Goal: Information Seeking & Learning: Learn about a topic

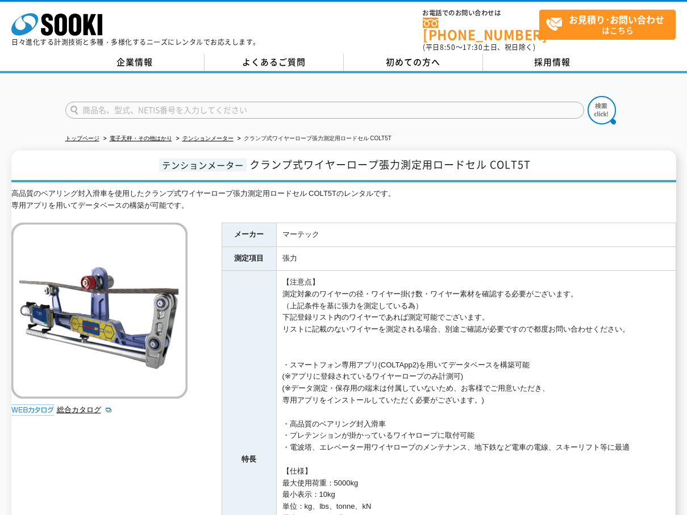
click at [367, 285] on td "【注意点】 測定対象のワイヤーの径・ワイヤー掛け数・ワイヤー素材を確認する必要がございます。 （上記条件を基に張力を測定している為） 下記登録リスト内のワイヤ…" at bounding box center [476, 460] width 400 height 379
click at [392, 302] on td "【注意点】 測定対象のワイヤーの径・ワイヤー掛け数・ワイヤー素材を確認する必要がございます。 （上記条件を基に張力を測定している為） 下記登録リスト内のワイヤ…" at bounding box center [476, 460] width 400 height 379
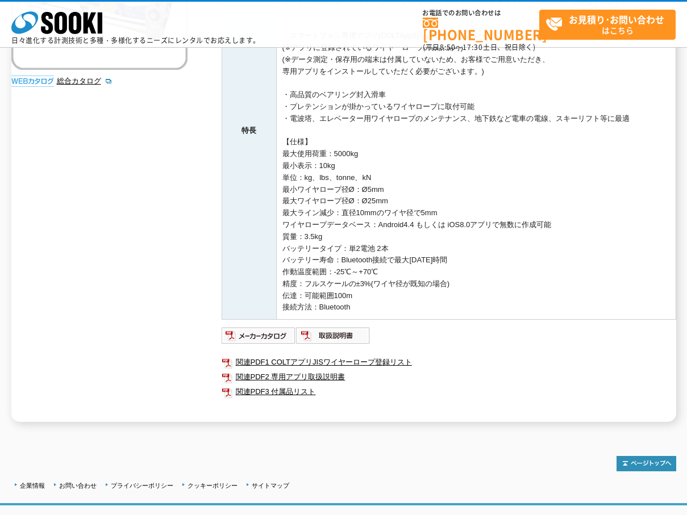
scroll to position [284, 0]
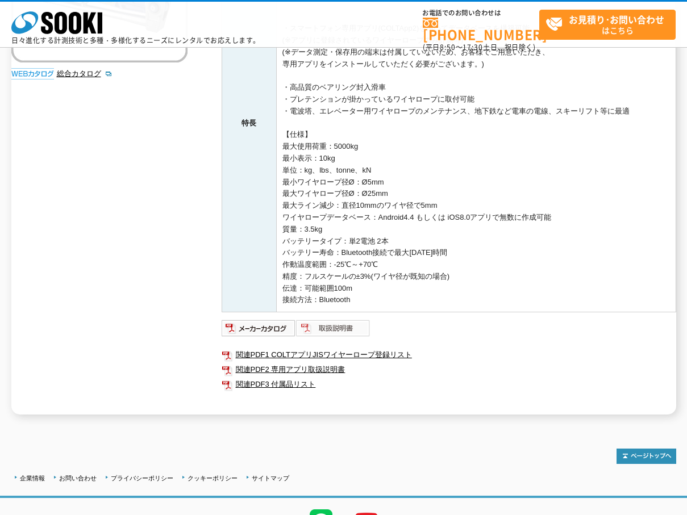
click at [318, 332] on img at bounding box center [333, 328] width 74 height 18
click at [273, 366] on link "関連PDF2 専用アプリ取扱説明書" at bounding box center [449, 370] width 455 height 15
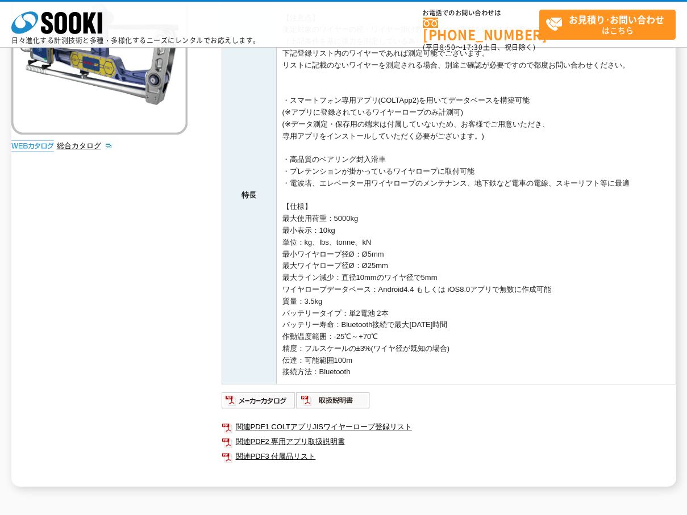
scroll to position [346, 0]
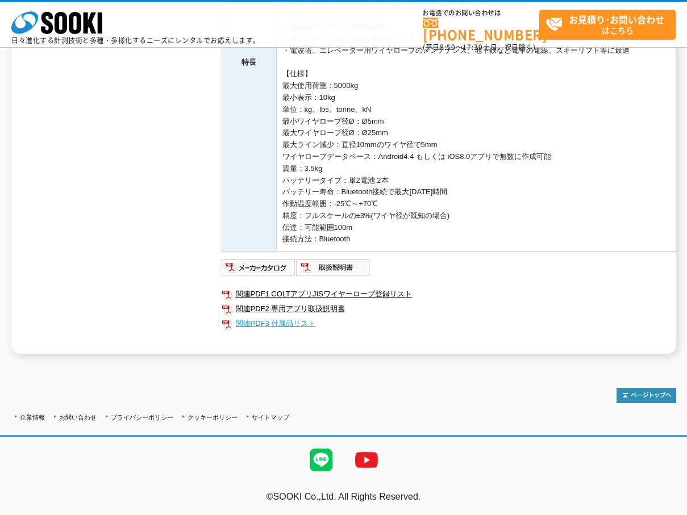
click at [296, 322] on link "関連PDF3 付属品リスト" at bounding box center [449, 324] width 455 height 15
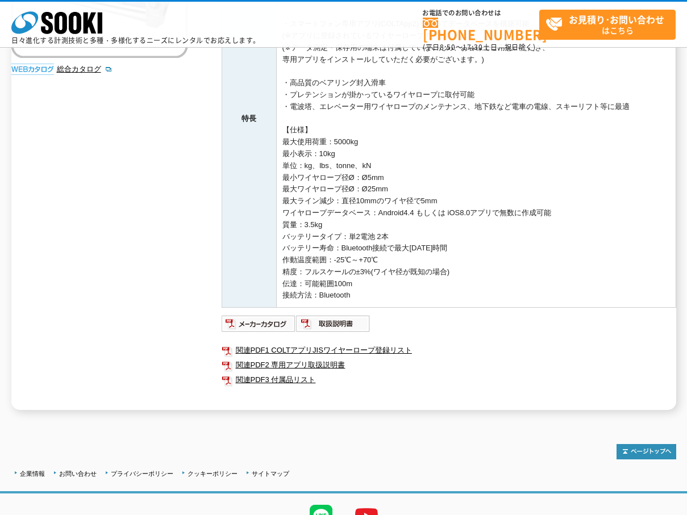
drag, startPoint x: 443, startPoint y: 214, endPoint x: 488, endPoint y: 291, distance: 88.9
click at [488, 291] on td "【注意点】 測定対象のワイヤーの径・ワイヤー掛け数・ワイヤー素材を確認する必要がございます。 （上記条件を基に張力を測定している為） 下記登録リスト内のワイヤ…" at bounding box center [476, 119] width 400 height 379
drag, startPoint x: 371, startPoint y: 293, endPoint x: 366, endPoint y: 267, distance: 26.6
click at [366, 267] on td "【注意点】 測定対象のワイヤーの径・ワイヤー掛け数・ワイヤー素材を確認する必要がございます。 （上記条件を基に張力を測定している為） 下記登録リスト内のワイヤ…" at bounding box center [476, 119] width 400 height 379
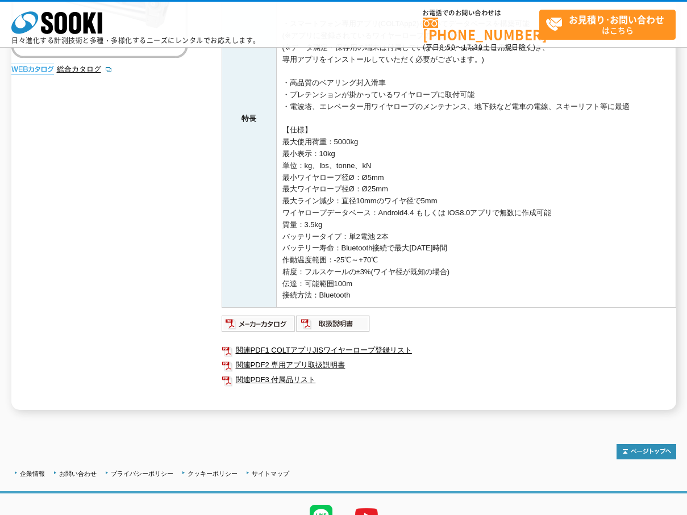
click at [366, 267] on td "【注意点】 測定対象のワイヤーの径・ワイヤー掛け数・ワイヤー素材を確認する必要がございます。 （上記条件を基に張力を測定している為） 下記登録リスト内のワイヤ…" at bounding box center [476, 119] width 400 height 379
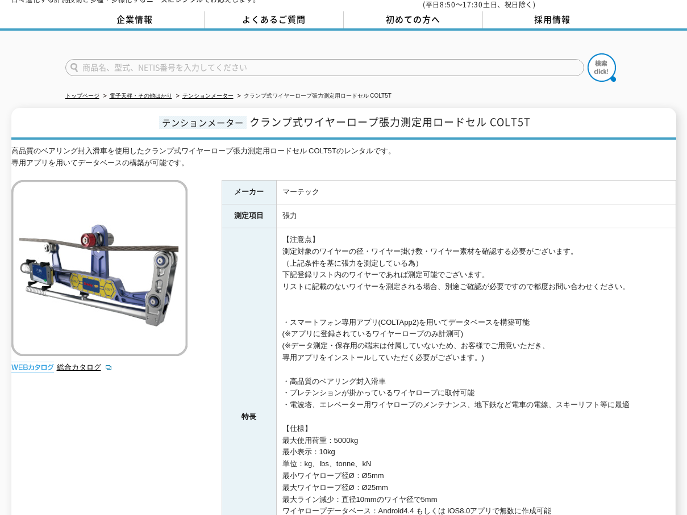
scroll to position [61, 0]
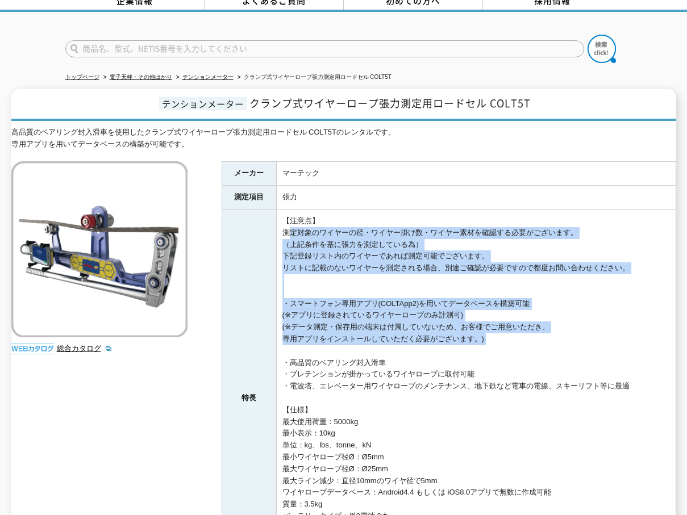
drag, startPoint x: 284, startPoint y: 224, endPoint x: 573, endPoint y: 340, distance: 312.2
click at [573, 340] on td "【注意点】 測定対象のワイヤーの径・ワイヤー掛け数・ワイヤー素材を確認する必要がございます。 （上記条件を基に張力を測定している為） 下記登録リスト内のワイヤ…" at bounding box center [476, 399] width 400 height 379
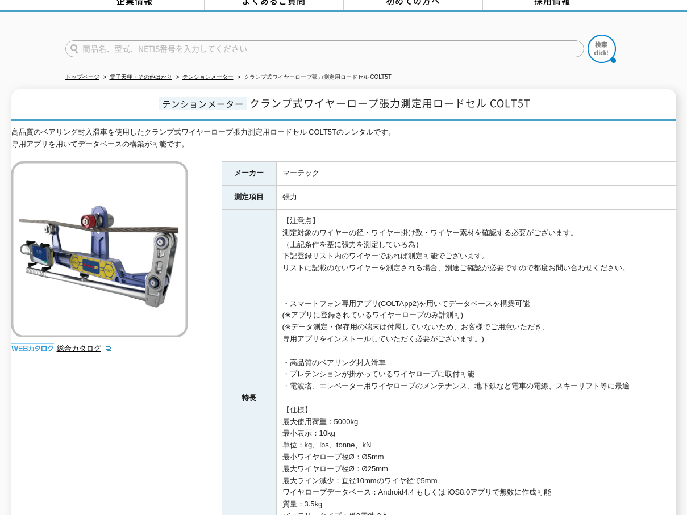
drag, startPoint x: 282, startPoint y: 355, endPoint x: 476, endPoint y: 367, distance: 194.2
click at [476, 367] on td "【注意点】 測定対象のワイヤーの径・ワイヤー掛け数・ワイヤー素材を確認する必要がございます。 （上記条件を基に張力を測定している為） 下記登録リスト内のワイヤ…" at bounding box center [476, 399] width 400 height 379
drag, startPoint x: 288, startPoint y: 382, endPoint x: 632, endPoint y: 384, distance: 344.4
click at [632, 384] on td "【注意点】 測定対象のワイヤーの径・ワイヤー掛け数・ワイヤー素材を確認する必要がございます。 （上記条件を基に張力を測定している為） 下記登録リスト内のワイヤ…" at bounding box center [476, 399] width 400 height 379
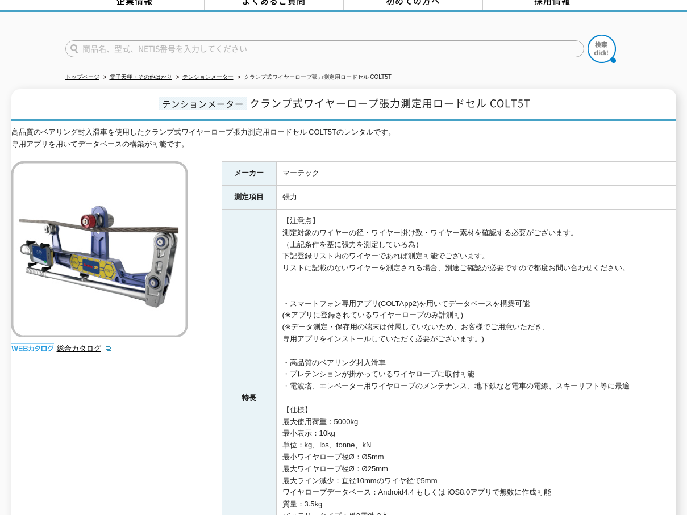
click at [632, 384] on td "【注意点】 測定対象のワイヤーの径・ワイヤー掛け数・ワイヤー素材を確認する必要がございます。 （上記条件を基に張力を測定している為） 下記登録リスト内のワイヤ…" at bounding box center [476, 399] width 400 height 379
